Goal: Find specific page/section: Find specific page/section

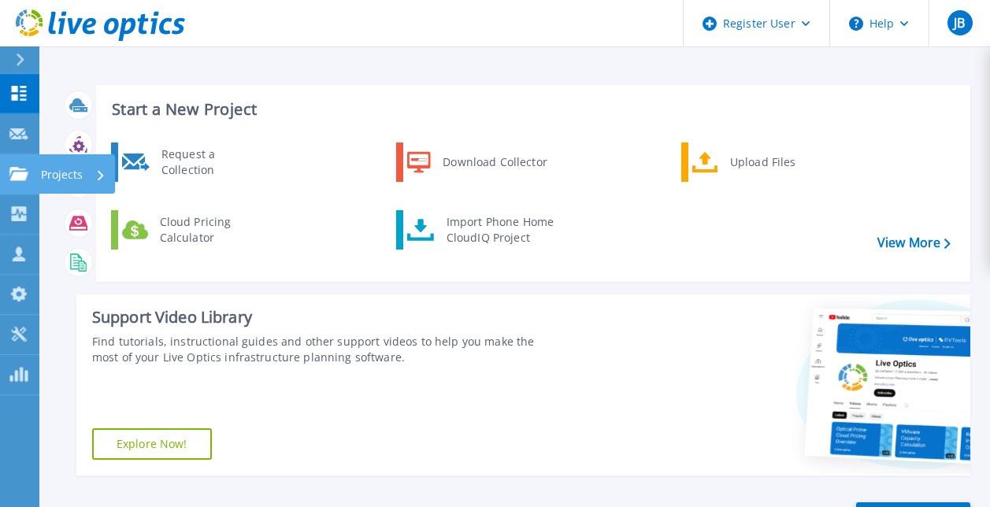
click at [17, 168] on icon at bounding box center [18, 173] width 19 height 13
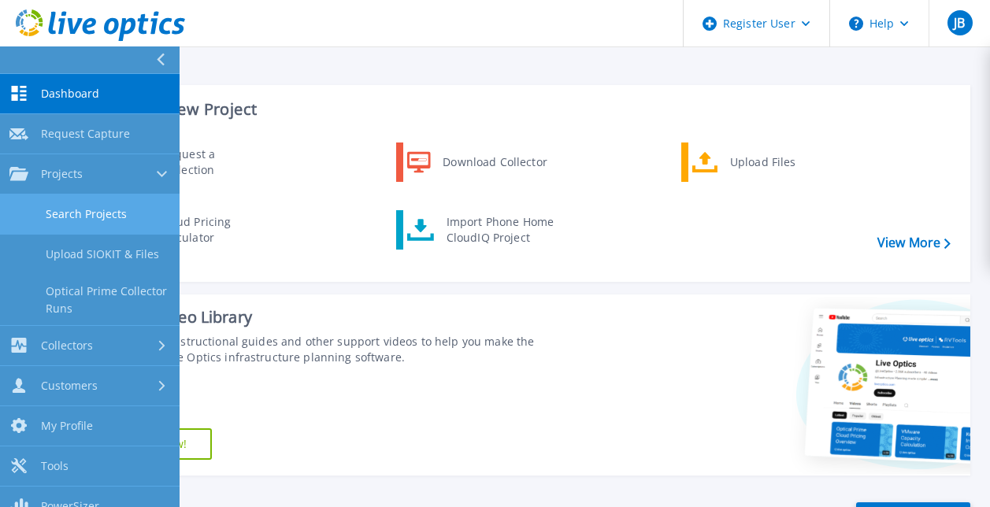
click at [109, 217] on link "Search Projects" at bounding box center [90, 214] width 180 height 40
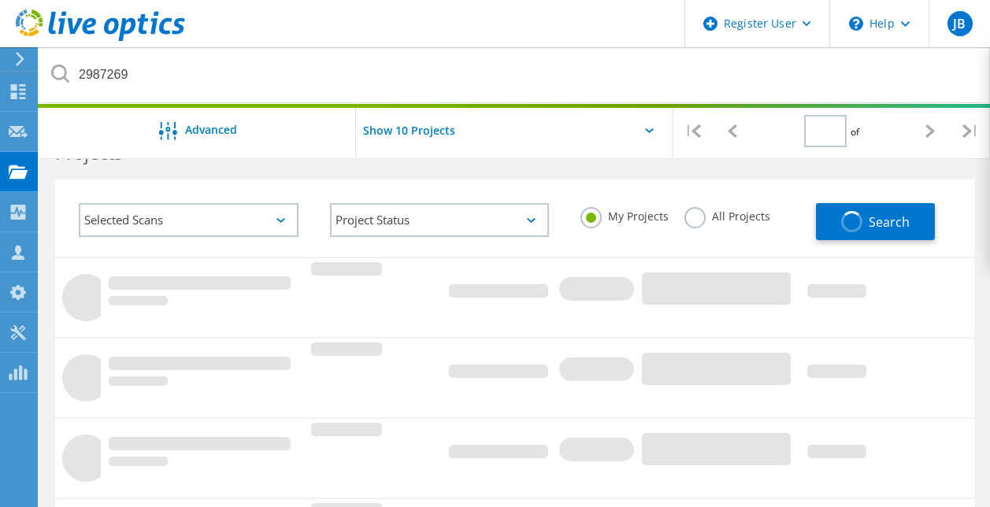
type input "1"
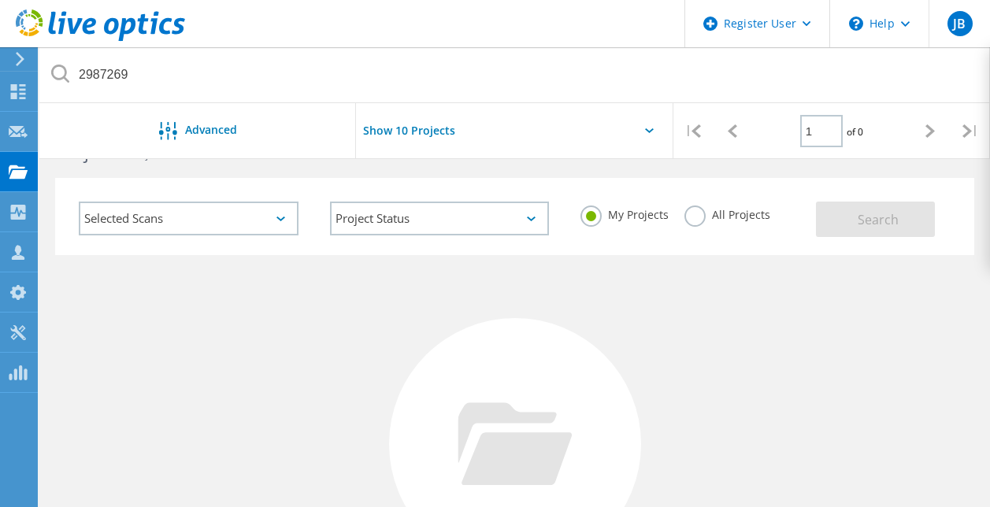
scroll to position [54, 0]
click at [704, 210] on label "All Projects" at bounding box center [727, 211] width 86 height 15
click at [0, 0] on input "All Projects" at bounding box center [0, 0] width 0 height 0
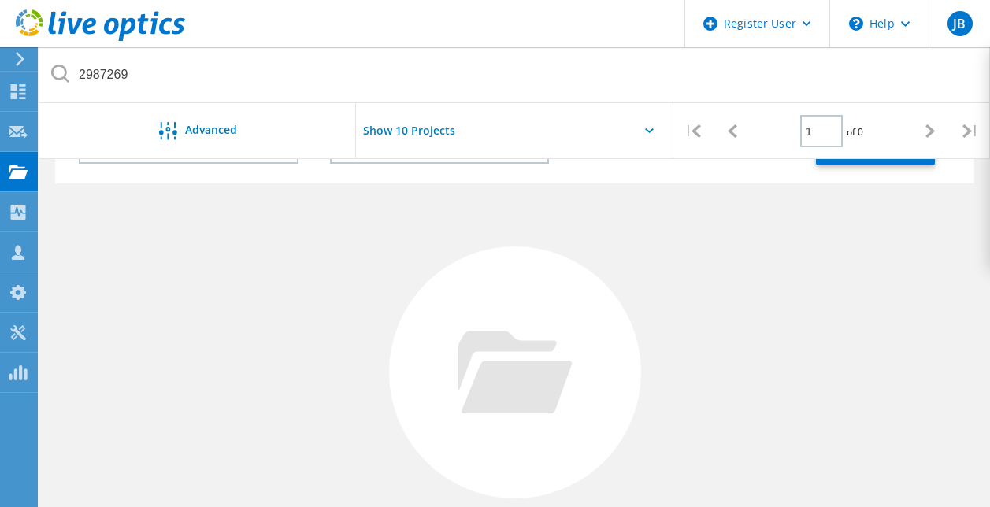
scroll to position [0, 0]
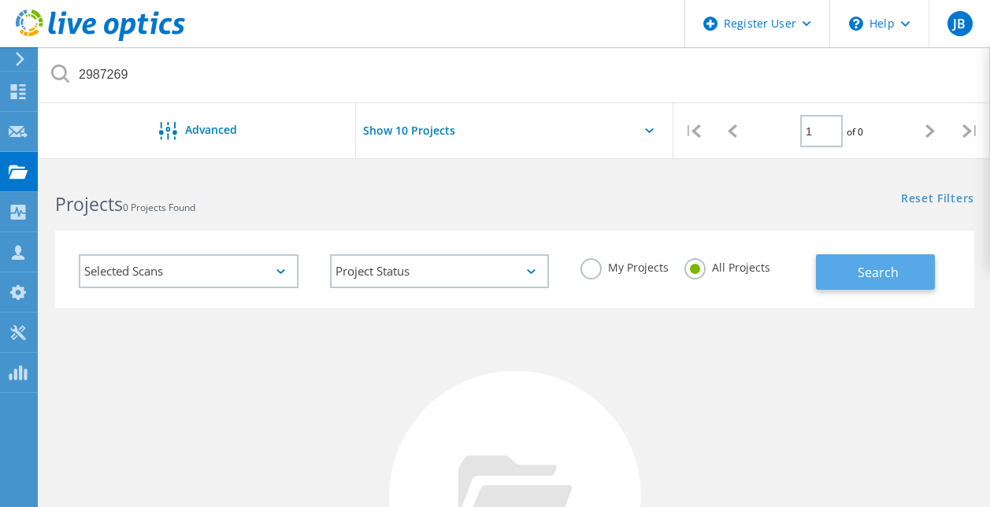
click at [841, 264] on button "Search" at bounding box center [875, 271] width 119 height 35
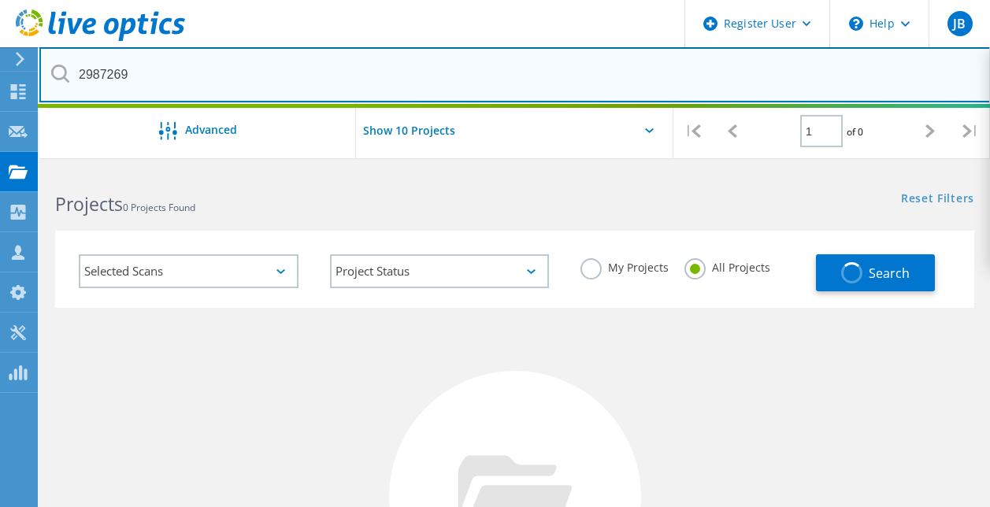
click at [145, 72] on input "2987269" at bounding box center [514, 74] width 951 height 55
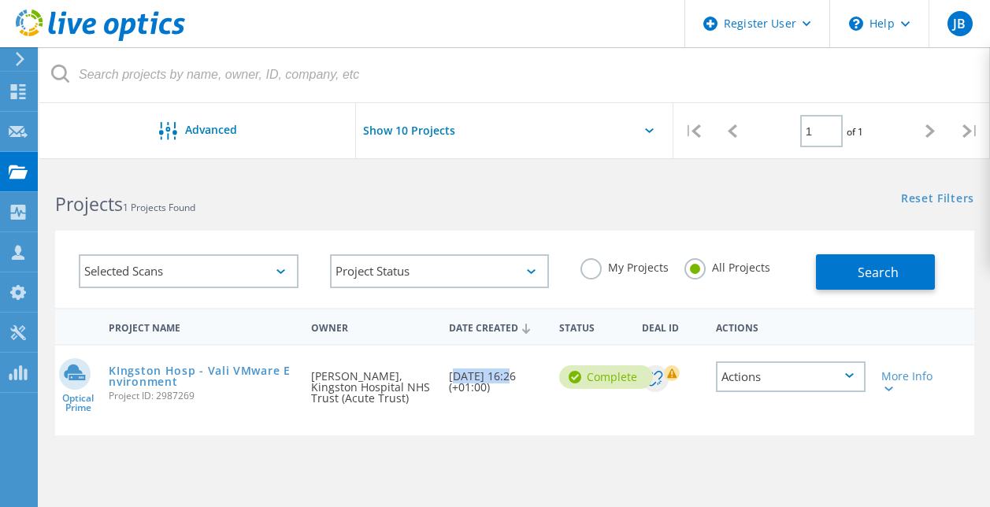
drag, startPoint x: 506, startPoint y: 373, endPoint x: 450, endPoint y: 372, distance: 56.7
click at [450, 372] on div "Date Created 07/23/2025, 16:26 (+01:00)" at bounding box center [496, 377] width 110 height 63
click at [215, 378] on link "KIngston Hosp - Vali VMware Environment" at bounding box center [202, 376] width 187 height 22
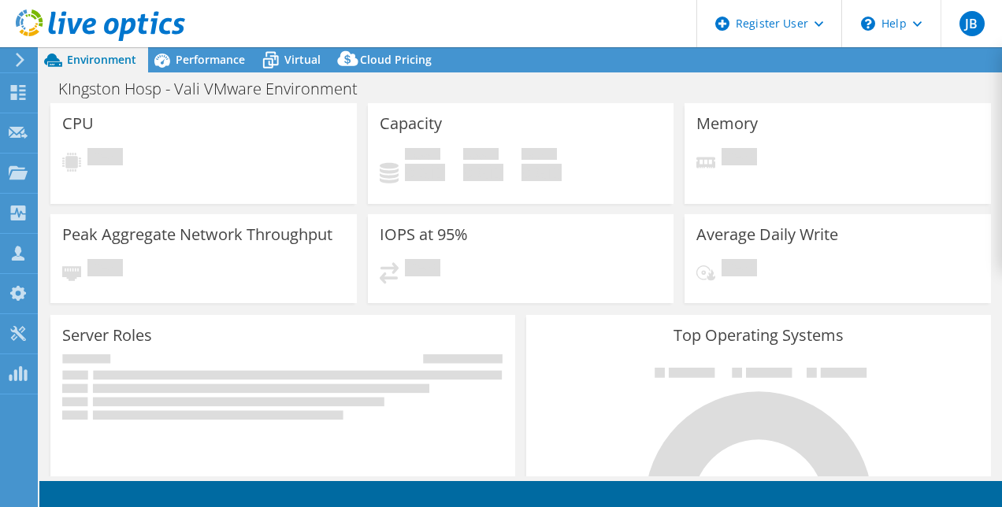
select select "USD"
select select "EULondon"
